Goal: Task Accomplishment & Management: Use online tool/utility

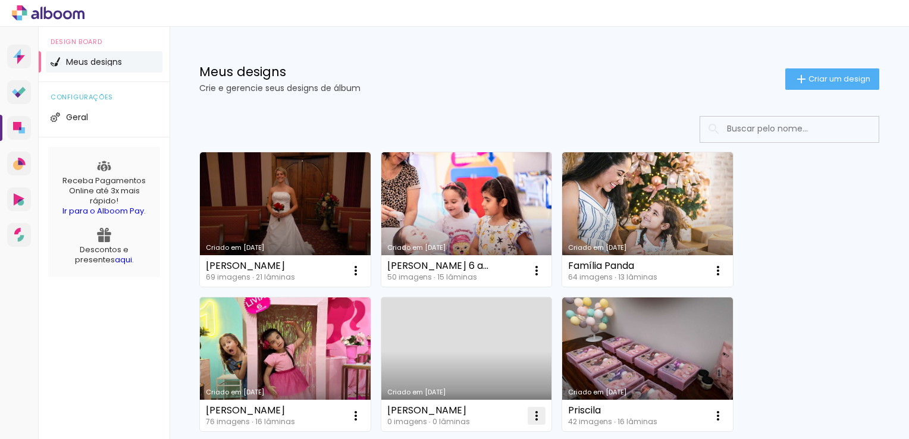
click at [542, 419] on iron-icon at bounding box center [537, 416] width 14 height 14
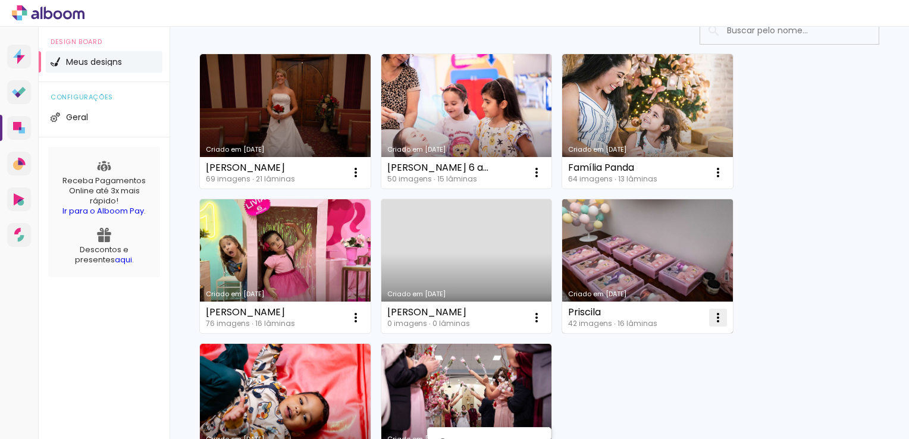
scroll to position [100, 0]
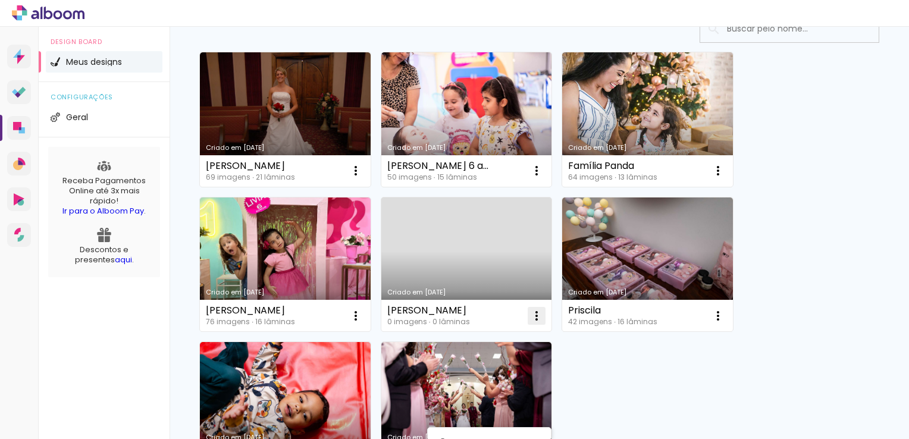
click at [540, 317] on iron-icon at bounding box center [537, 316] width 14 height 14
click at [532, 318] on iron-icon at bounding box center [537, 316] width 14 height 14
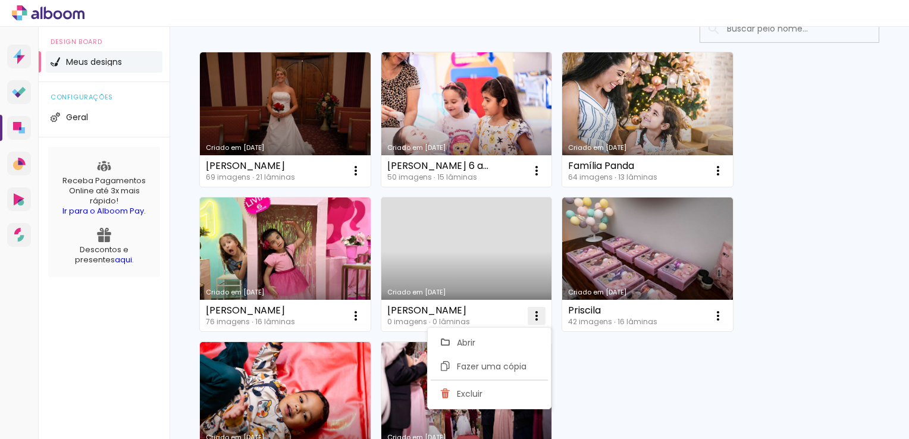
click at [490, 387] on paper-item "Excluir" at bounding box center [489, 394] width 117 height 24
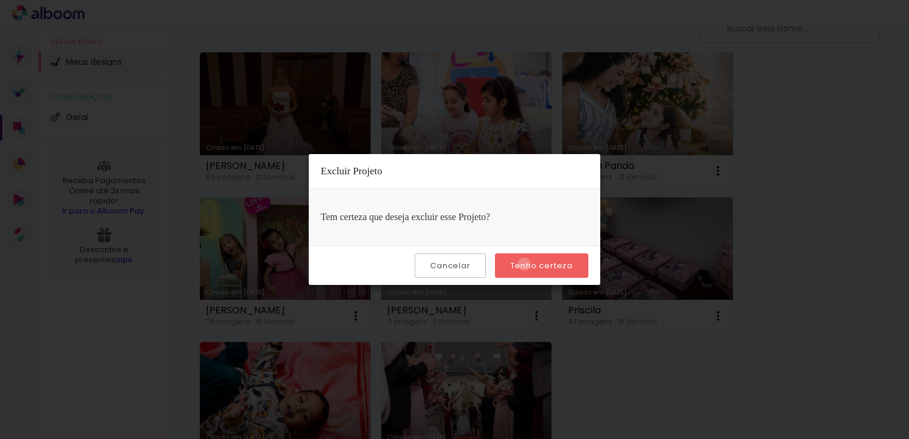
click at [0, 0] on slot "Tenho certeza" at bounding box center [0, 0] width 0 height 0
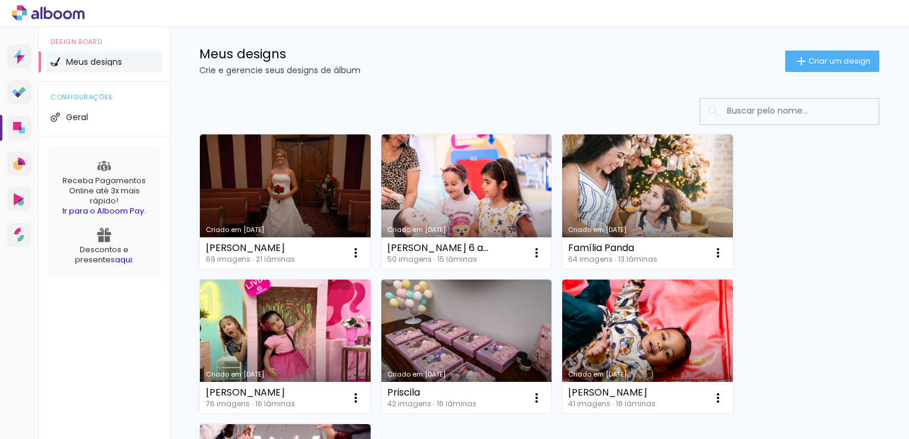
scroll to position [0, 0]
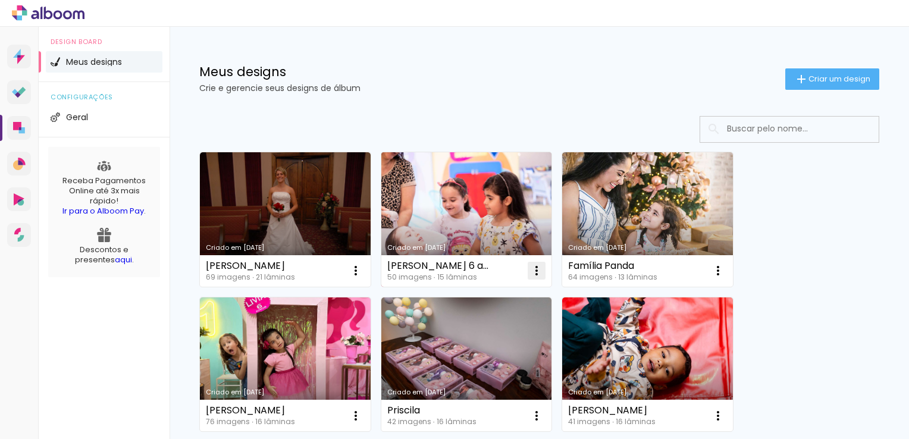
click at [538, 273] on iron-icon at bounding box center [537, 271] width 14 height 14
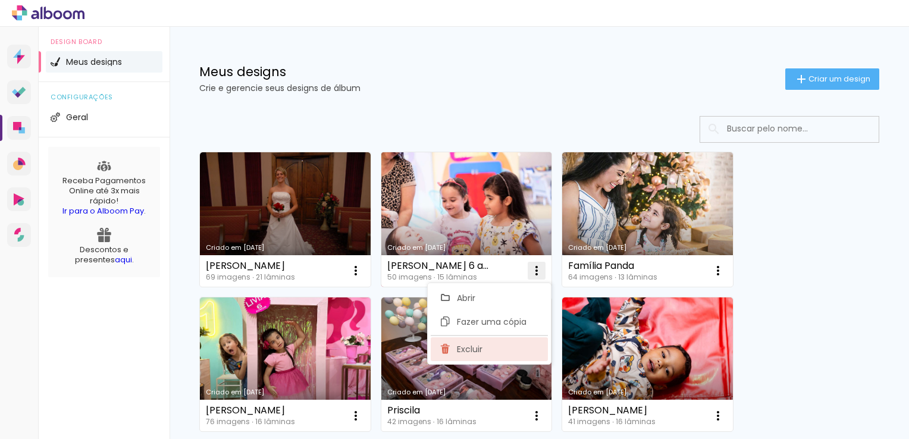
click at [514, 349] on paper-item "Excluir" at bounding box center [489, 349] width 117 height 24
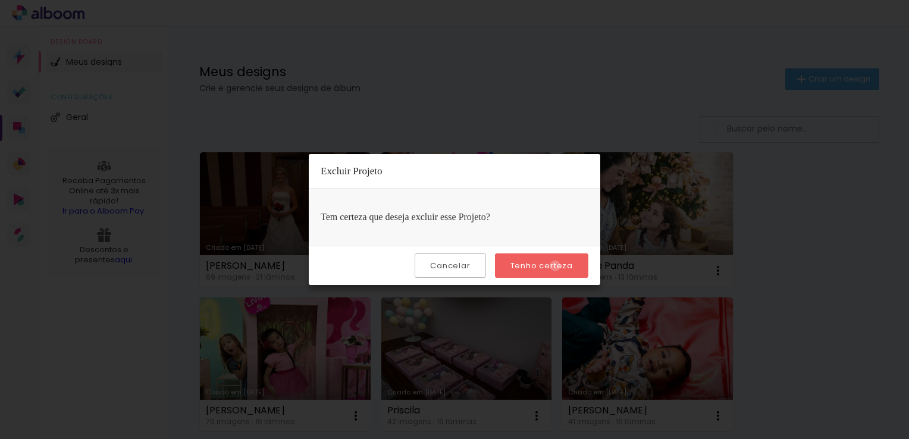
click at [0, 0] on slot "Tenho certeza" at bounding box center [0, 0] width 0 height 0
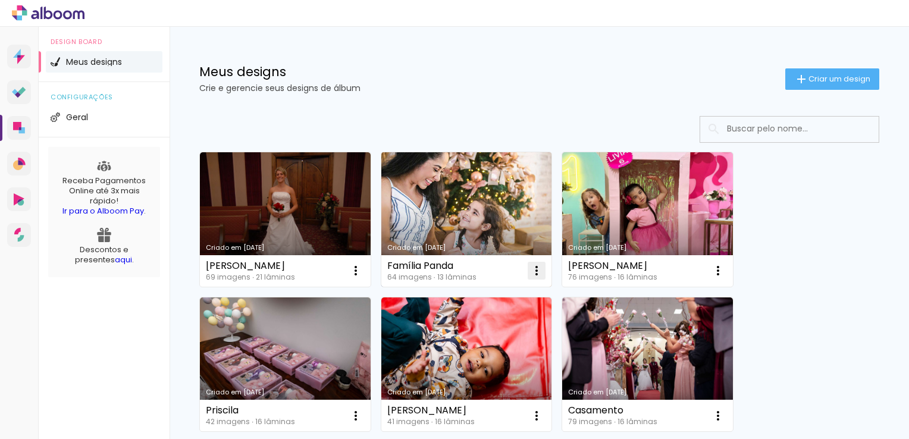
click at [534, 270] on iron-icon at bounding box center [537, 271] width 14 height 14
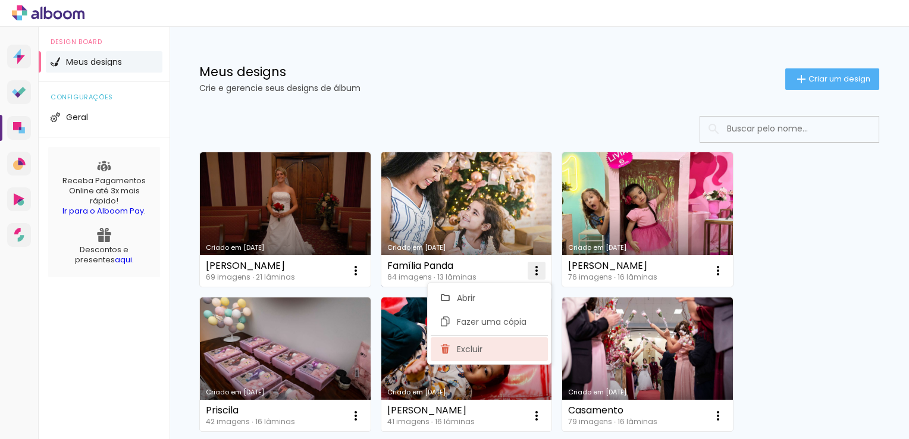
click at [500, 346] on paper-item "Excluir" at bounding box center [489, 349] width 117 height 24
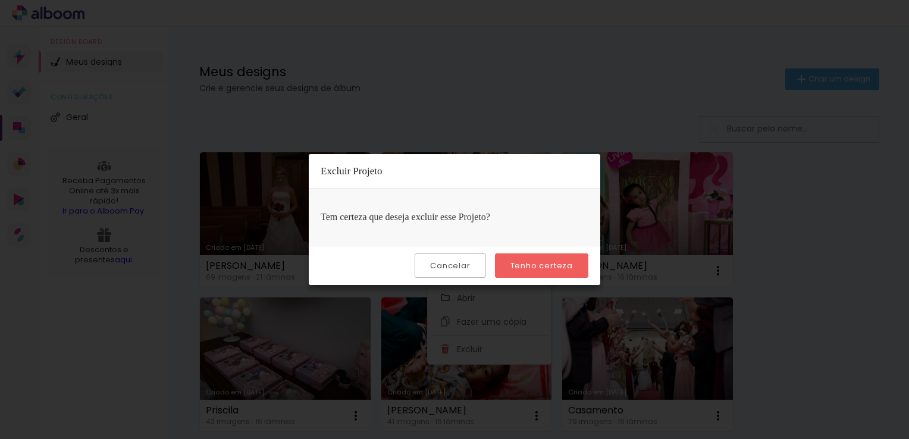
click at [0, 0] on slot "Tenho certeza" at bounding box center [0, 0] width 0 height 0
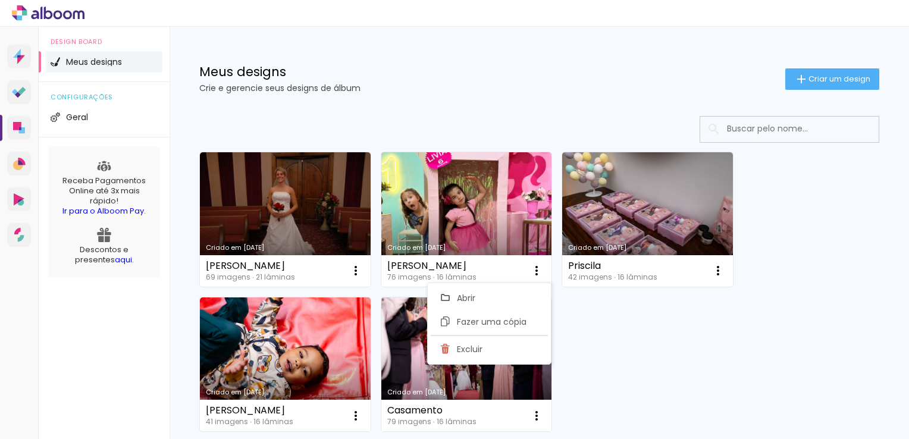
click at [540, 271] on iron-icon at bounding box center [537, 271] width 14 height 14
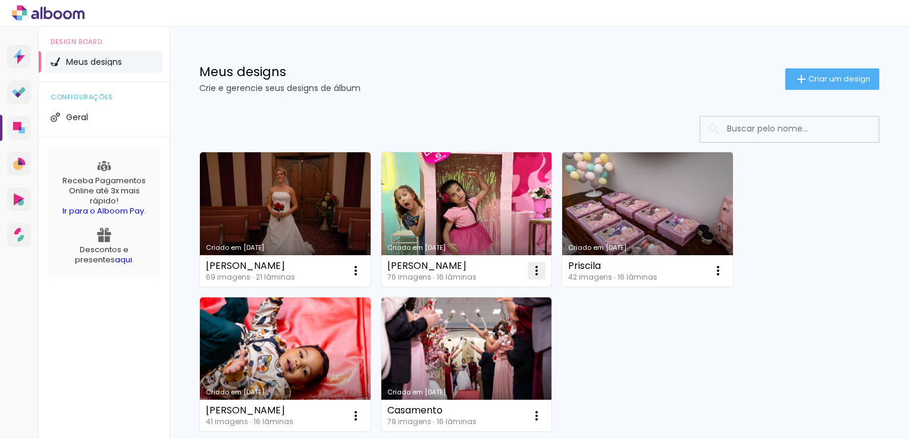
click at [543, 264] on iron-icon at bounding box center [537, 271] width 14 height 14
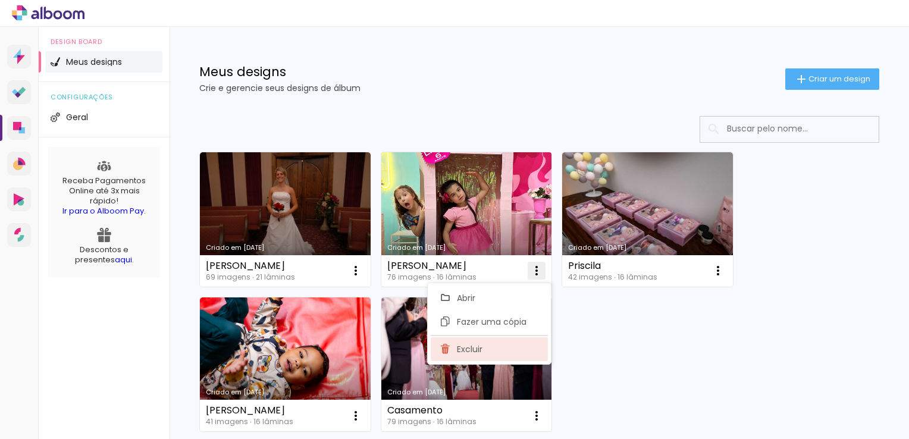
click at [502, 346] on paper-item "Excluir" at bounding box center [489, 349] width 117 height 24
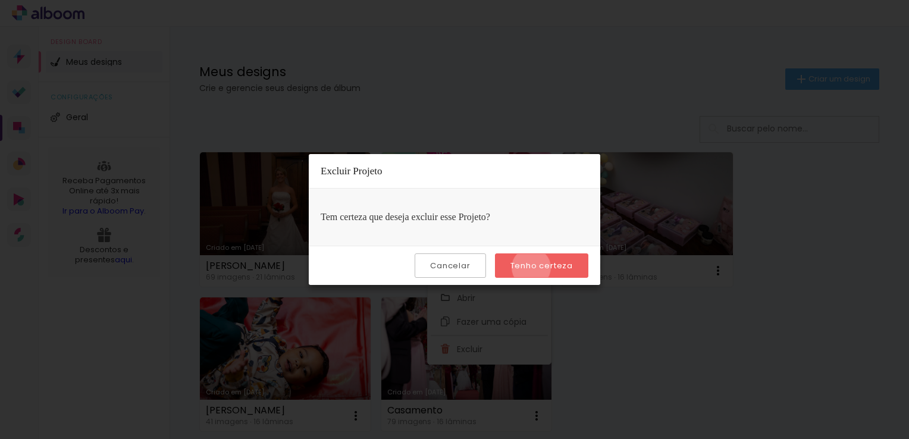
click at [0, 0] on slot "Tenho certeza" at bounding box center [0, 0] width 0 height 0
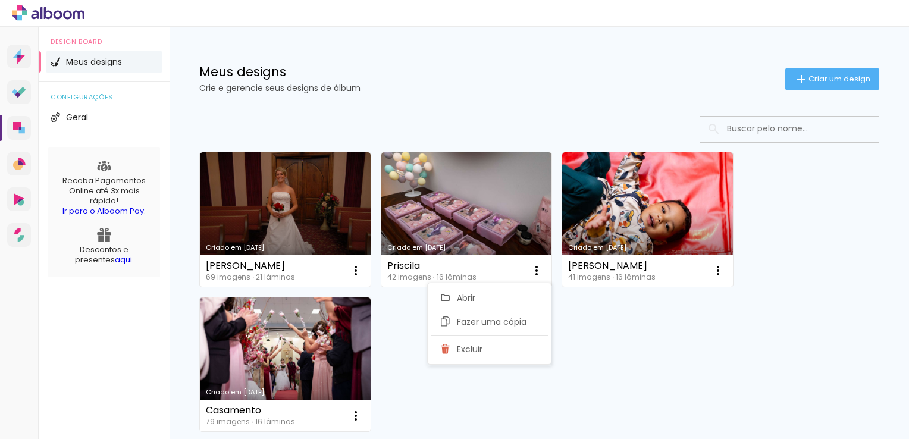
click at [535, 265] on iron-icon at bounding box center [537, 271] width 14 height 14
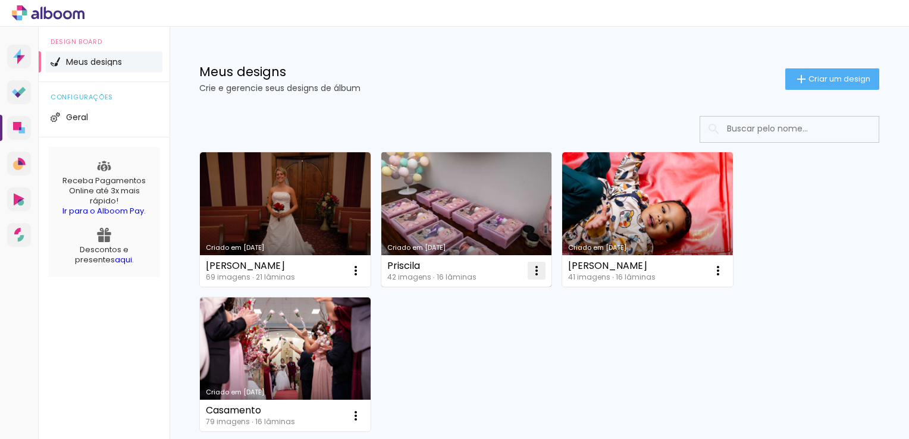
click at [538, 267] on iron-icon at bounding box center [537, 271] width 14 height 14
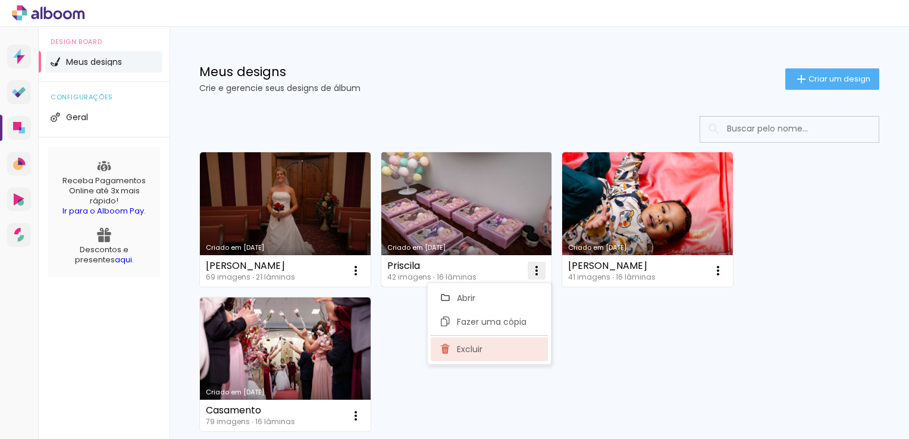
click at [493, 354] on paper-item "Excluir" at bounding box center [489, 349] width 117 height 24
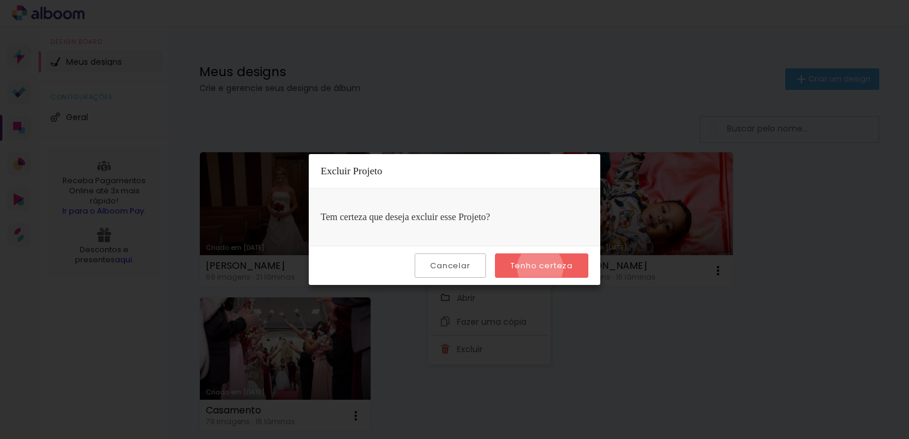
click at [0, 0] on slot "Tenho certeza" at bounding box center [0, 0] width 0 height 0
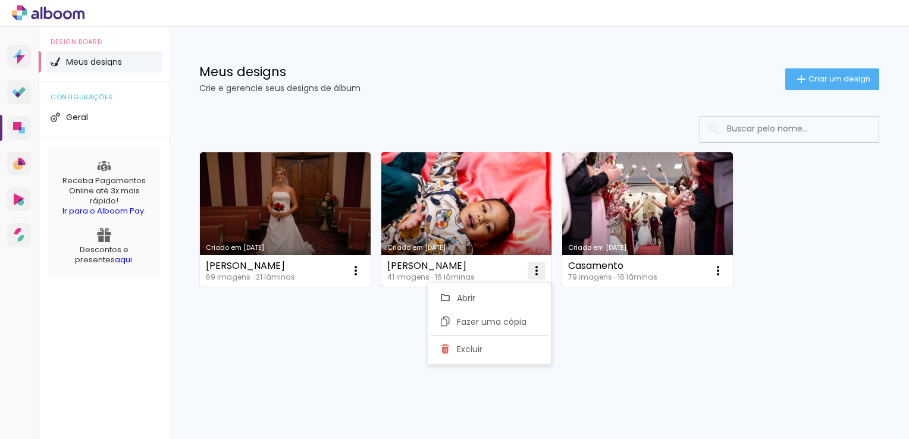
click at [540, 269] on iron-icon at bounding box center [537, 271] width 14 height 14
click at [536, 270] on iron-icon at bounding box center [537, 271] width 14 height 14
click at [503, 346] on paper-item "Excluir" at bounding box center [489, 349] width 117 height 24
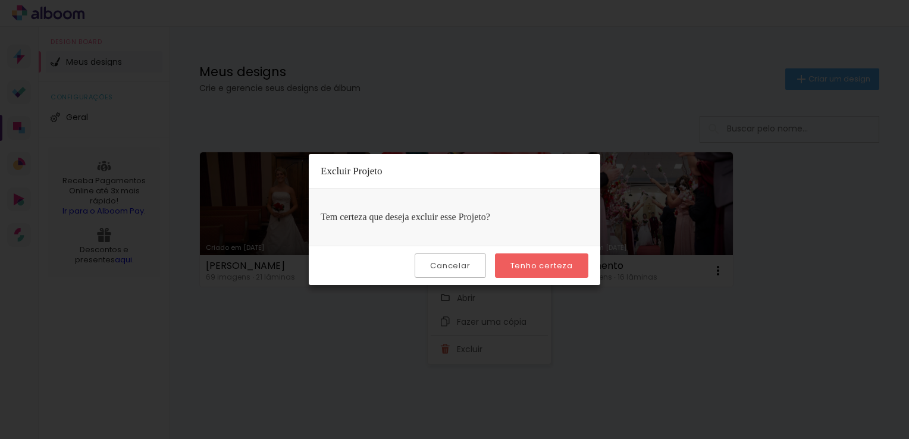
click at [0, 0] on slot "Tenho certeza" at bounding box center [0, 0] width 0 height 0
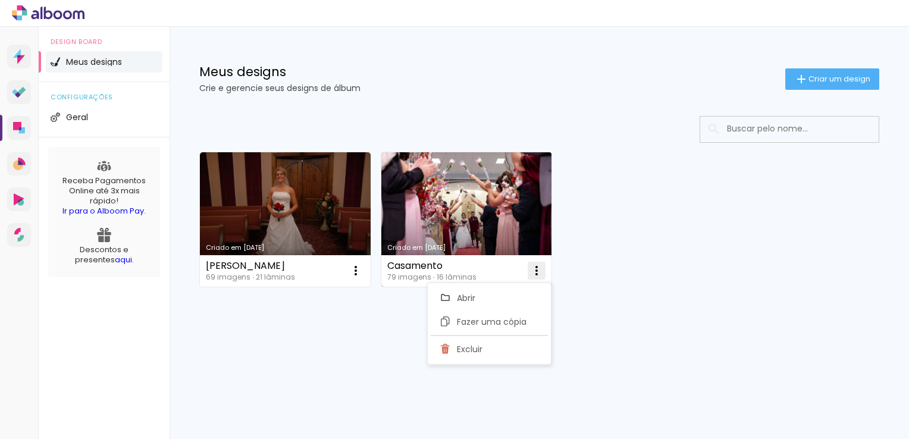
click at [535, 268] on iron-icon at bounding box center [537, 271] width 14 height 14
click at [539, 271] on iron-icon at bounding box center [537, 271] width 14 height 14
click at [498, 349] on paper-item "Excluir" at bounding box center [489, 349] width 117 height 24
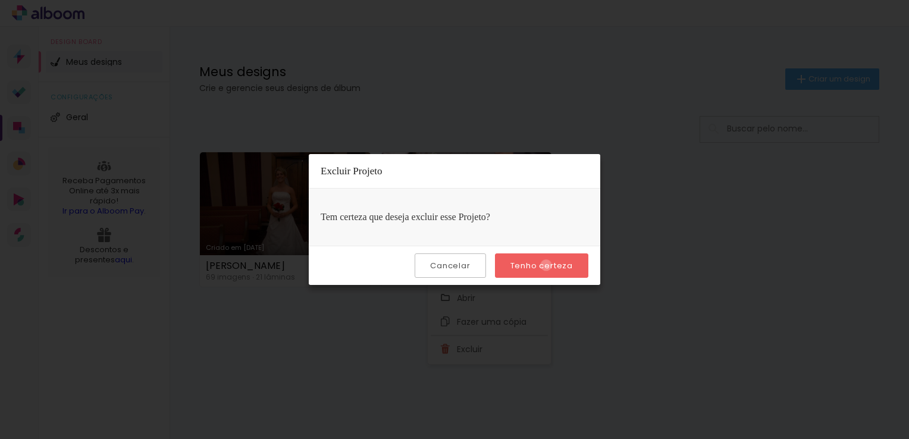
click at [0, 0] on slot "Tenho certeza" at bounding box center [0, 0] width 0 height 0
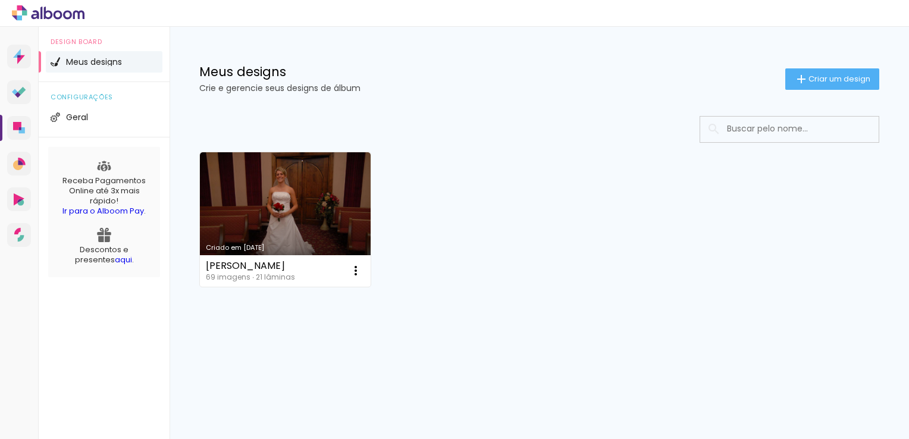
click at [614, 223] on div "Criado em 04/06/25 Tatiana Bacha 69 imagens ∙ 21 lâminas Abrir Fazer uma cópia …" at bounding box center [539, 218] width 691 height 145
click at [810, 77] on span "Criar um design" at bounding box center [840, 79] width 62 height 8
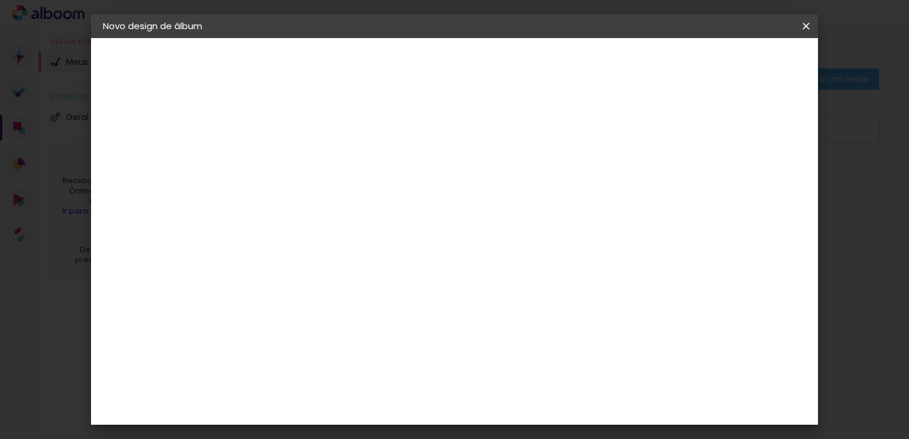
click at [298, 163] on input at bounding box center [298, 160] width 0 height 18
type input "Pedro Davi"
type paper-input "Pedro Davi"
click at [0, 0] on slot "Avançar" at bounding box center [0, 0] width 0 height 0
click at [336, 225] on input at bounding box center [328, 226] width 120 height 15
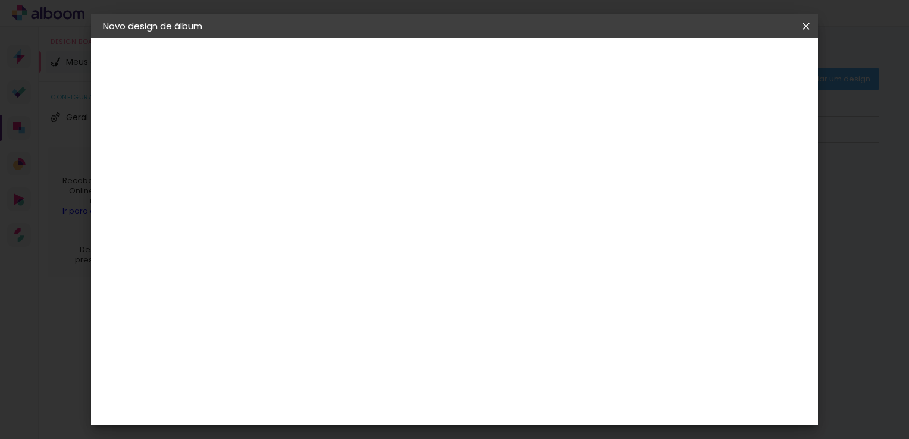
type input "master"
type paper-input "master"
click at [368, 302] on paper-item "Master Album" at bounding box center [316, 315] width 105 height 31
click at [0, 0] on slot "Tamanho Livre" at bounding box center [0, 0] width 0 height 0
click at [347, 318] on paper-item "Master Album" at bounding box center [316, 315] width 105 height 31
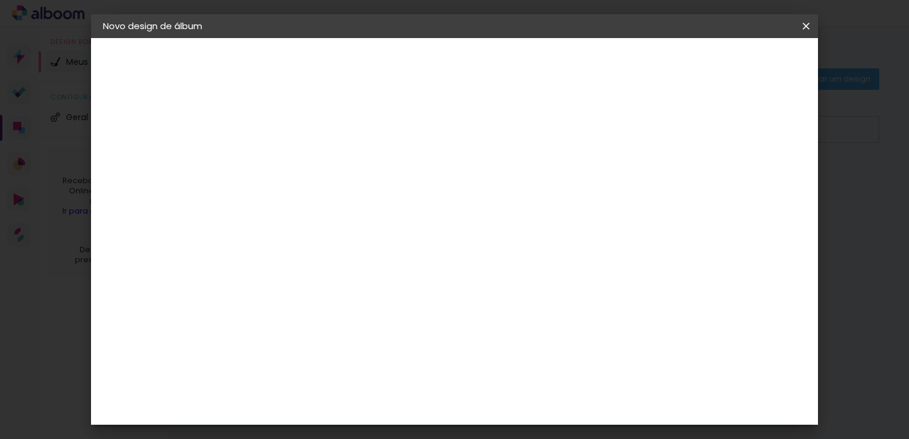
click at [0, 0] on slot "Avançar" at bounding box center [0, 0] width 0 height 0
click at [378, 245] on span "25 × 30" at bounding box center [350, 257] width 55 height 24
click at [0, 0] on slot "Avançar" at bounding box center [0, 0] width 0 height 0
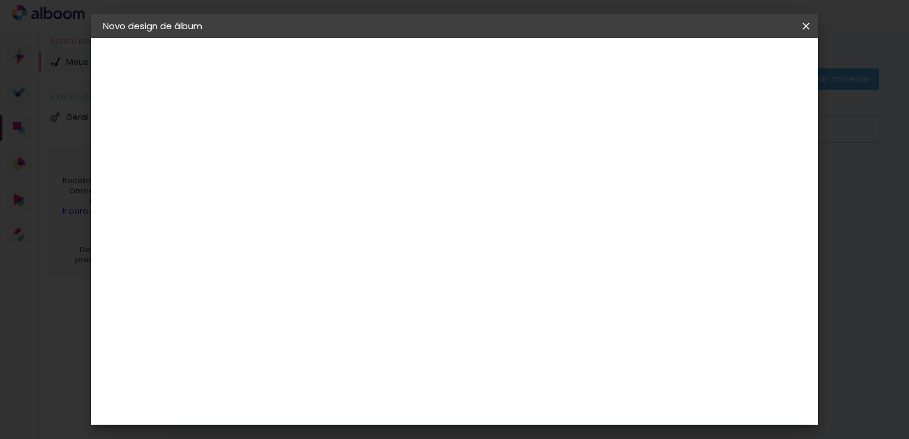
click at [665, 127] on div at bounding box center [659, 128] width 11 height 11
type paper-checkbox "on"
click at [732, 64] on span "Iniciar design" at bounding box center [705, 63] width 54 height 8
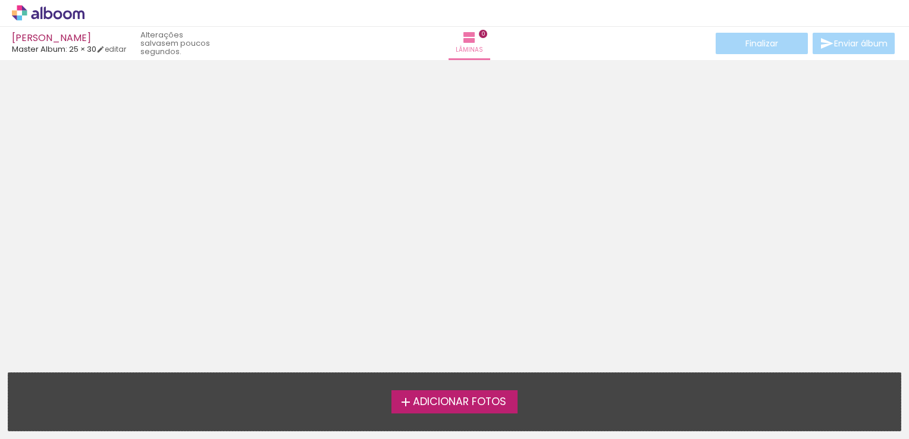
click at [462, 400] on span "Adicionar Fotos" at bounding box center [459, 402] width 93 height 11
click at [0, 0] on input "file" at bounding box center [0, 0] width 0 height 0
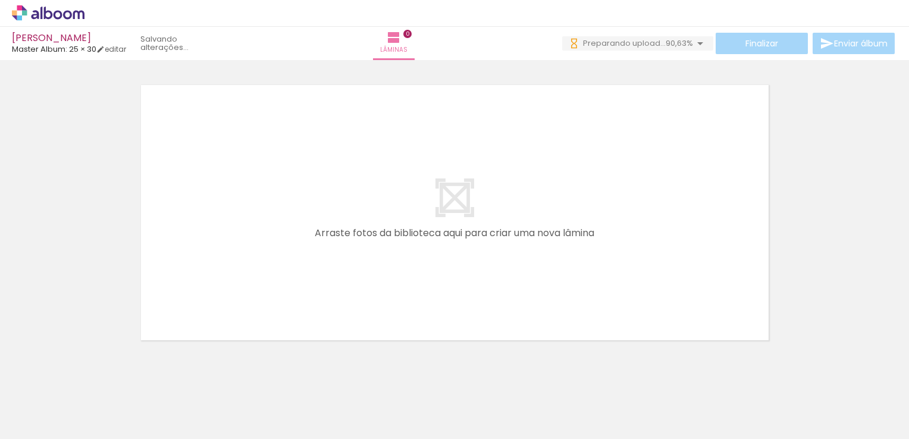
click at [33, 418] on span "Adicionar Fotos" at bounding box center [42, 423] width 36 height 13
click at [0, 0] on input "file" at bounding box center [0, 0] width 0 height 0
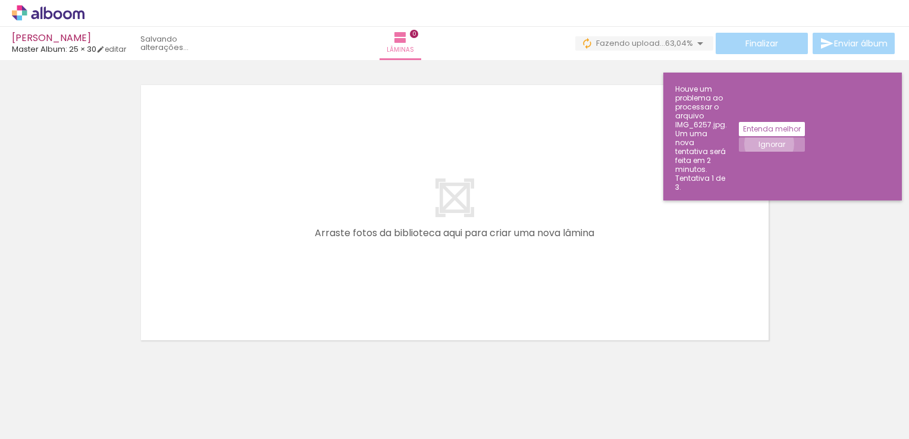
click at [0, 0] on slot "Ignorar" at bounding box center [0, 0] width 0 height 0
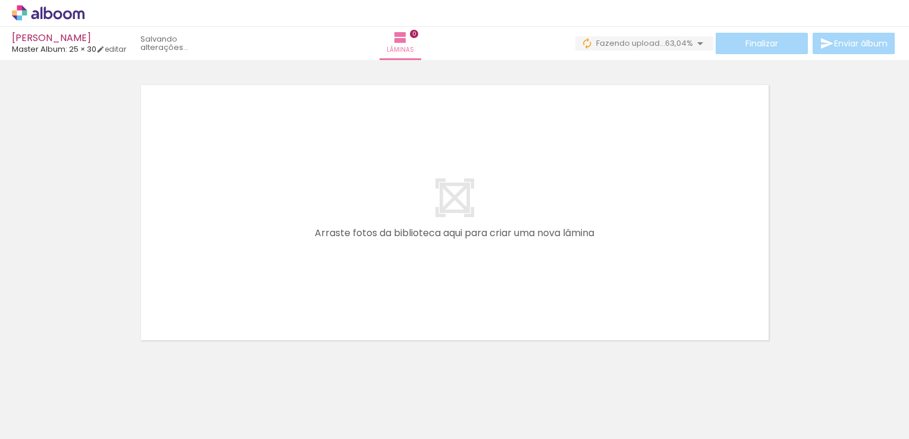
scroll to position [0, 2807]
click at [98, 406] on iron-horizontal-list at bounding box center [86, 402] width 24 height 74
click at [98, 415] on iron-horizontal-list at bounding box center [86, 402] width 24 height 74
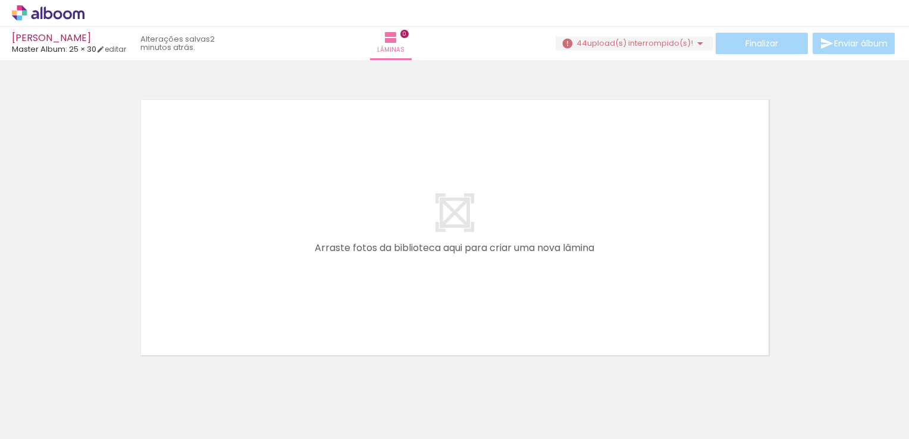
scroll to position [0, 2804]
click at [387, 403] on div at bounding box center [381, 399] width 59 height 39
click at [361, 378] on iron-icon at bounding box center [355, 375] width 12 height 12
click at [358, 379] on iron-icon at bounding box center [355, 375] width 12 height 12
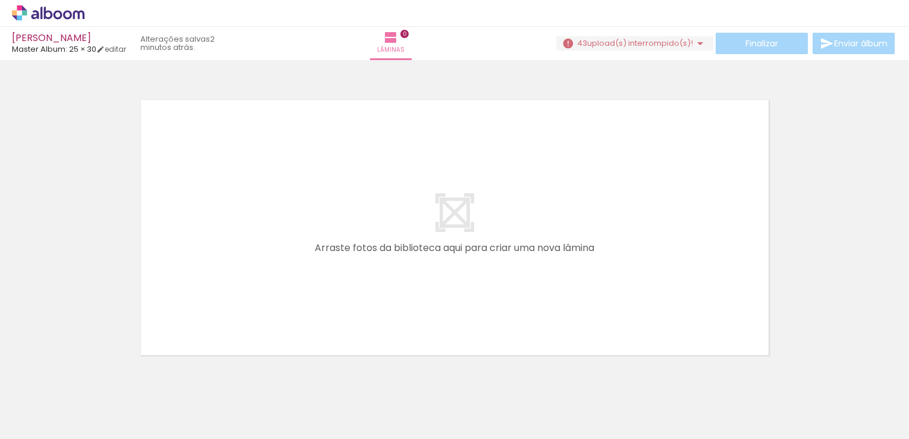
click at [358, 378] on iron-icon at bounding box center [355, 375] width 12 height 12
click at [359, 375] on iron-icon at bounding box center [355, 375] width 12 height 12
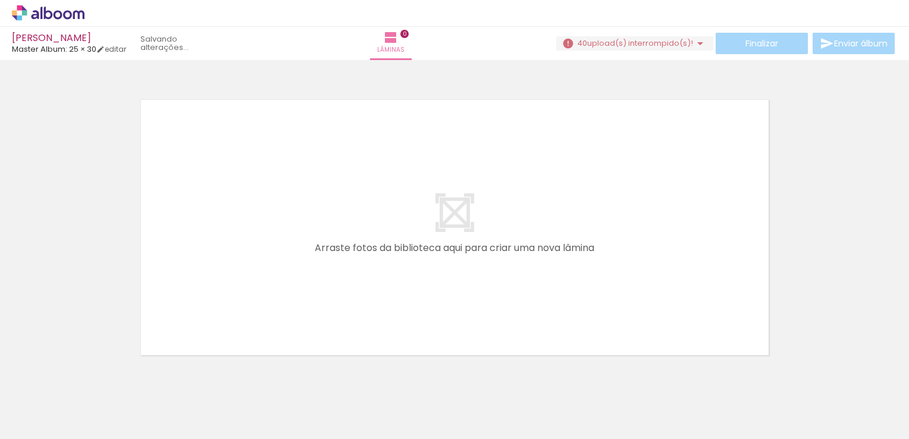
click at [359, 375] on iron-icon at bounding box center [355, 375] width 12 height 12
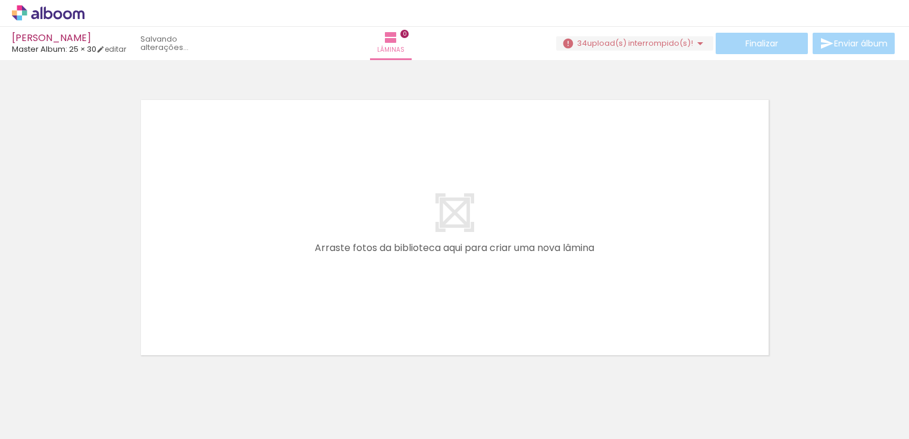
click at [359, 375] on iron-icon at bounding box center [355, 375] width 12 height 12
click at [358, 375] on iron-icon at bounding box center [355, 375] width 12 height 12
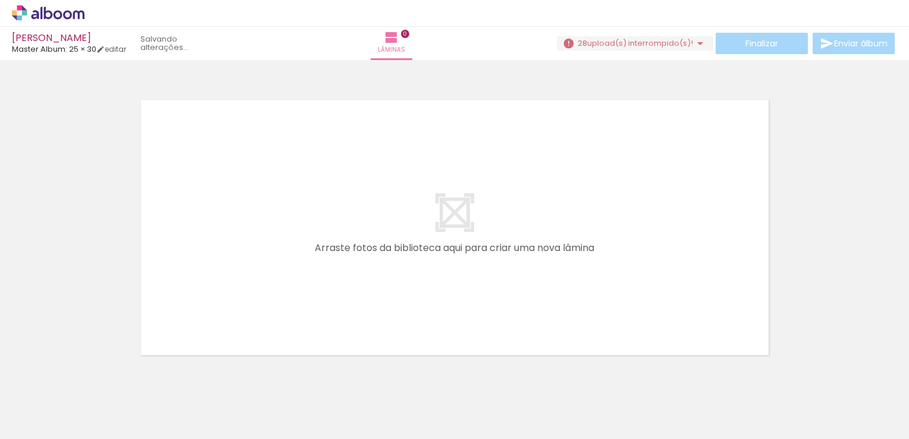
click at [358, 375] on iron-icon at bounding box center [355, 375] width 12 height 12
click at [98, 375] on iron-horizontal-list at bounding box center [86, 402] width 24 height 74
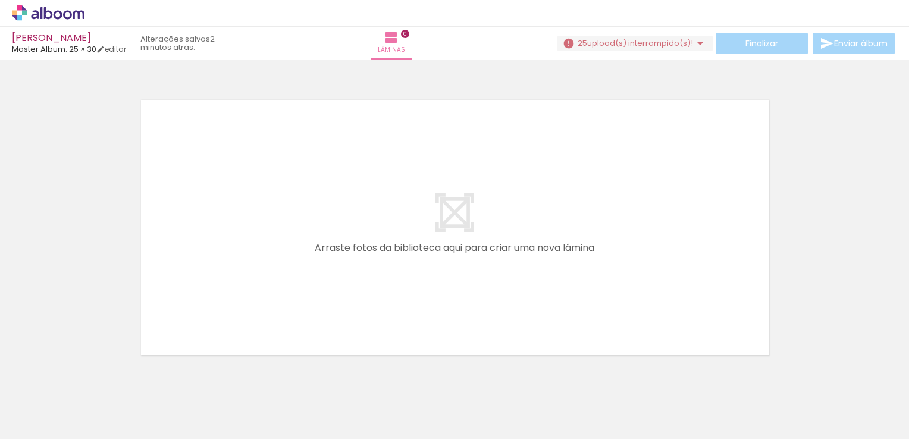
click at [98, 375] on iron-horizontal-list at bounding box center [86, 402] width 24 height 74
click at [371, 375] on iron-icon at bounding box center [368, 375] width 12 height 12
click at [98, 375] on iron-horizontal-list at bounding box center [86, 402] width 24 height 74
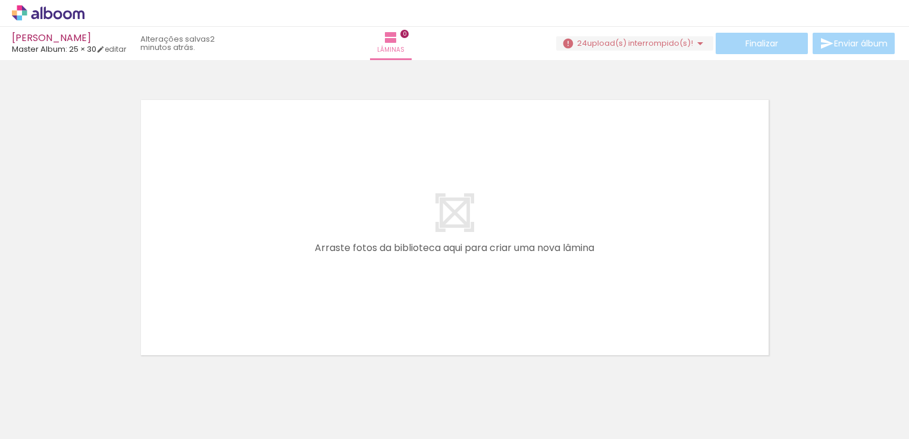
click at [442, 375] on iron-icon at bounding box center [435, 375] width 12 height 12
click at [506, 376] on iron-icon at bounding box center [502, 375] width 12 height 12
click at [575, 376] on iron-icon at bounding box center [568, 375] width 12 height 12
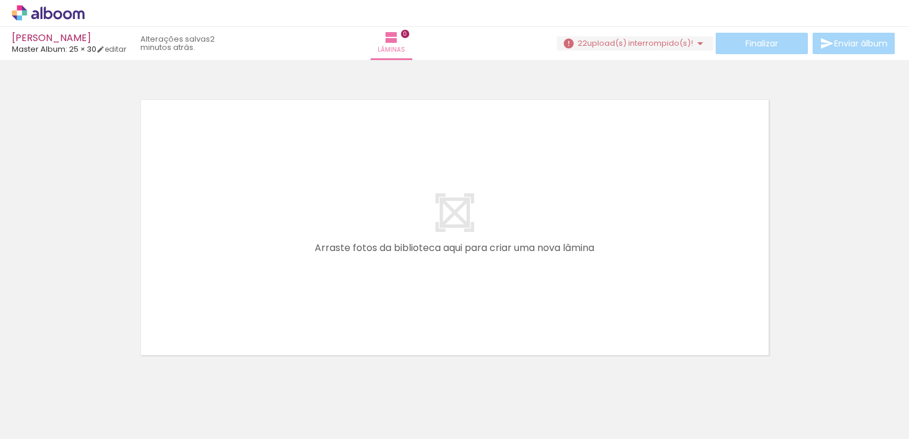
scroll to position [0, 2524]
click at [640, 381] on iron-icon at bounding box center [635, 375] width 12 height 12
click at [707, 373] on iron-icon at bounding box center [702, 375] width 12 height 12
click at [774, 380] on iron-icon at bounding box center [768, 375] width 12 height 12
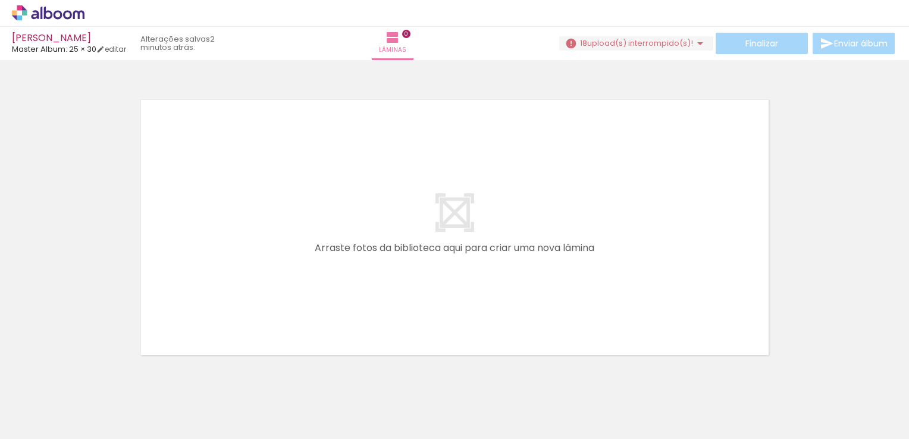
click at [838, 377] on iron-icon at bounding box center [835, 375] width 12 height 12
click at [41, 421] on span "Adicionar Fotos" at bounding box center [42, 423] width 36 height 13
click at [0, 0] on input "file" at bounding box center [0, 0] width 0 height 0
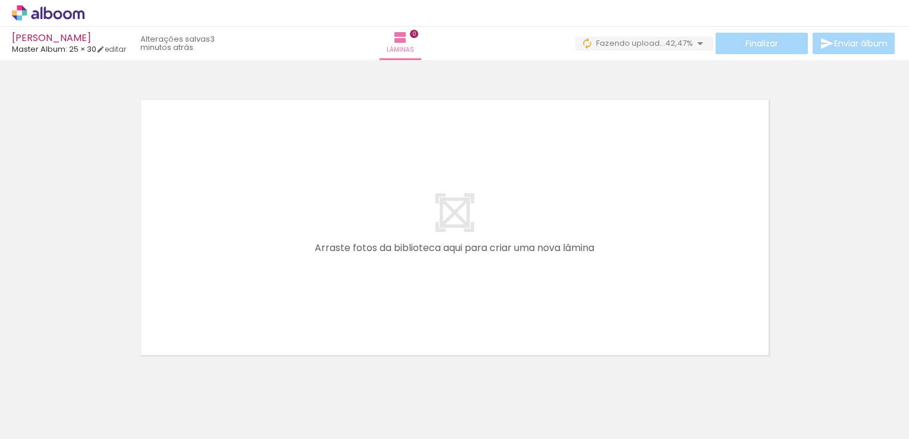
click at [249, 407] on div at bounding box center [236, 399] width 59 height 39
click at [246, 408] on div at bounding box center [236, 399] width 59 height 39
click at [402, 240] on quentale-layouter at bounding box center [455, 228] width 639 height 266
click at [630, 45] on span "Fazendo upload..." at bounding box center [630, 42] width 69 height 11
click at [771, 76] on div at bounding box center [454, 212] width 909 height 296
